Goal: Find contact information: Find contact information

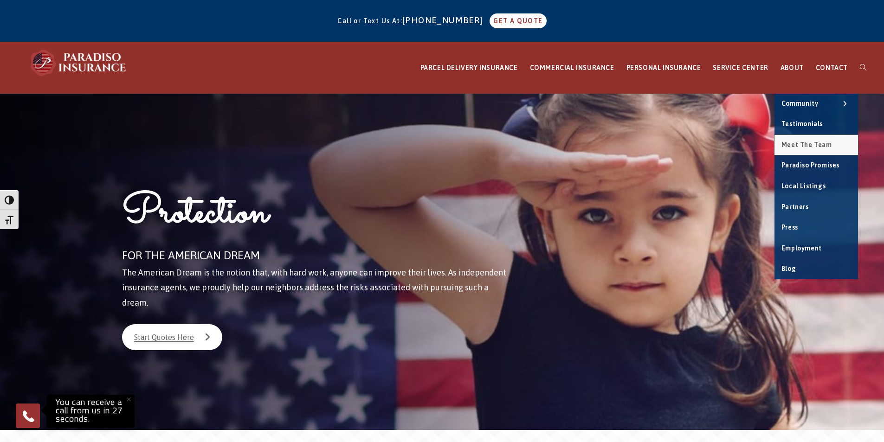
click at [807, 145] on span "Meet the Team" at bounding box center [806, 144] width 51 height 7
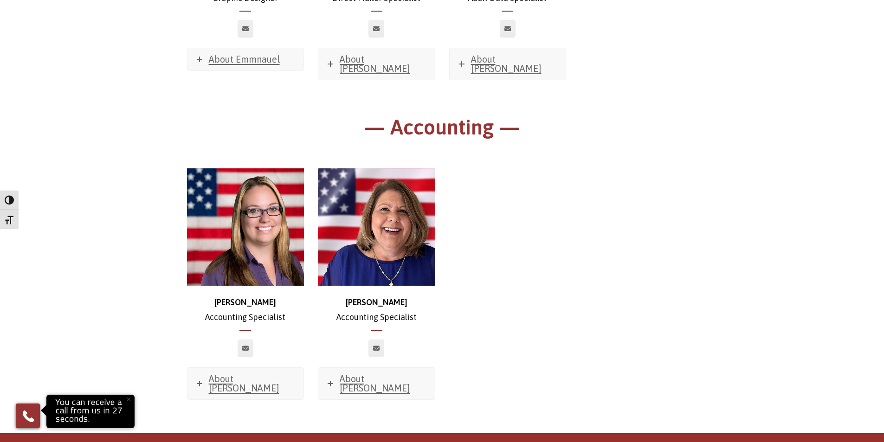
scroll to position [5479, 0]
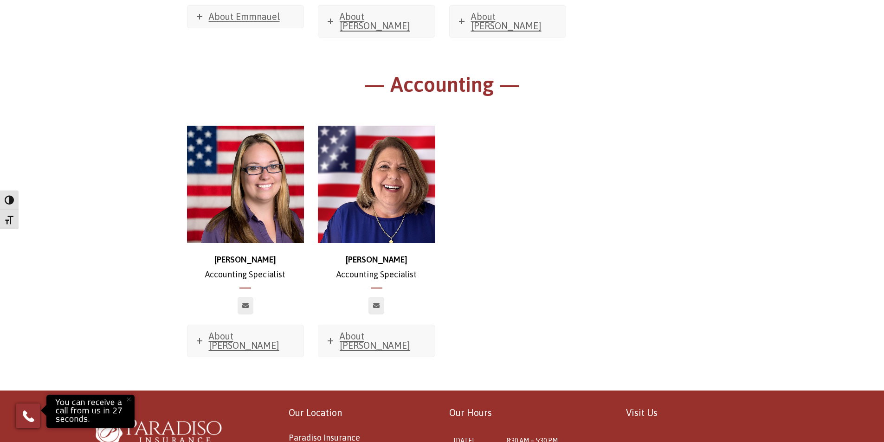
drag, startPoint x: 387, startPoint y: 270, endPoint x: 287, endPoint y: 258, distance: 100.4
click at [287, 405] on div "Our Location Paradiso Insurance 8 East Main St Stafford Springs, CT 06076 Phone…" at bounding box center [353, 448] width 163 height 86
copy span "8 East Main St Stafford Springs, CT 06076"
